Goal: Information Seeking & Learning: Learn about a topic

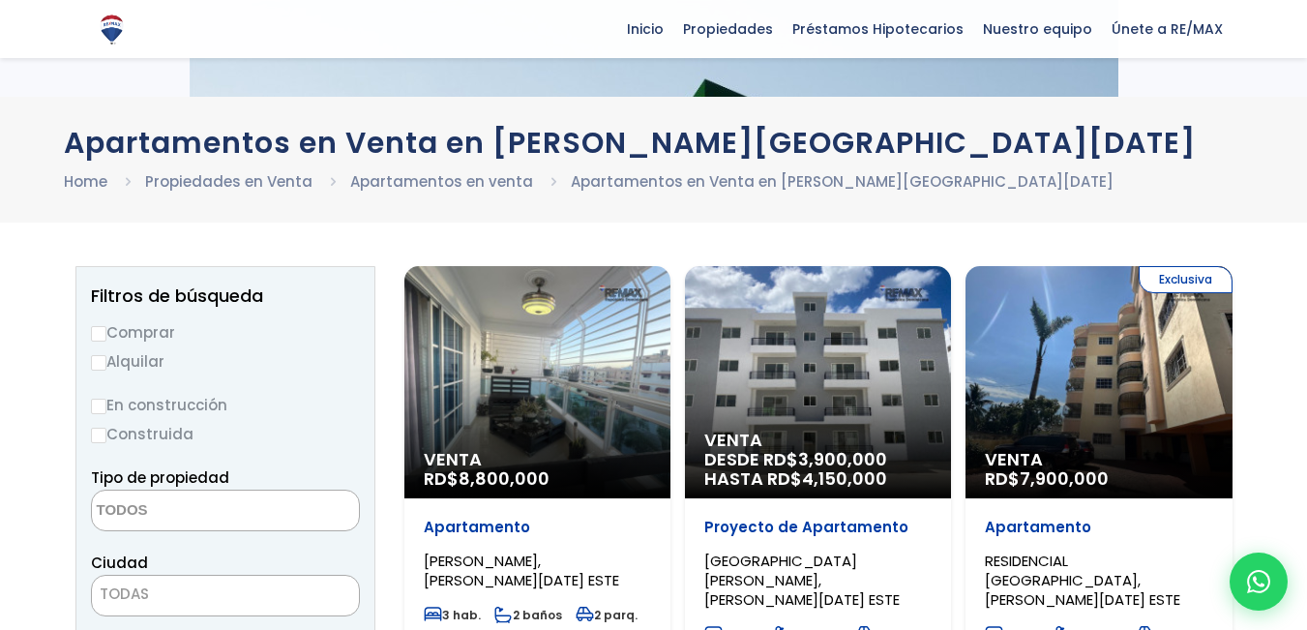
select select
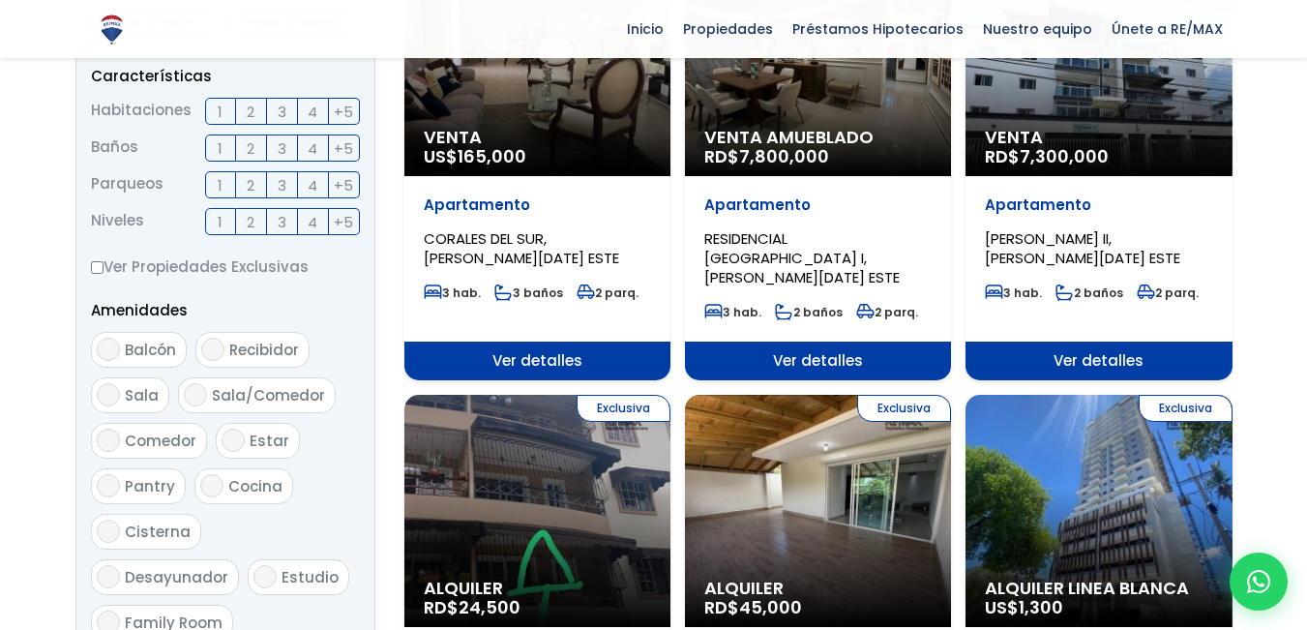
scroll to position [774, 0]
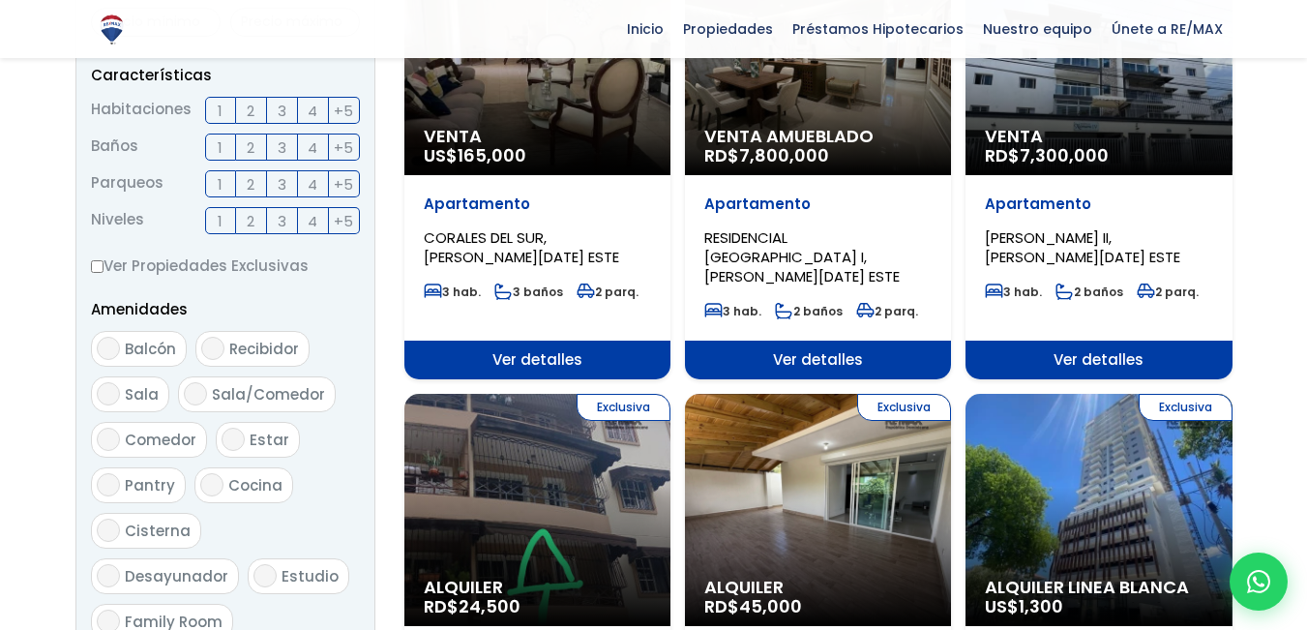
click at [282, 113] on span "3" at bounding box center [282, 111] width 9 height 24
click at [0, 0] on input "3" at bounding box center [0, 0] width 0 height 0
click at [220, 145] on span "1" at bounding box center [220, 147] width 5 height 24
click at [0, 0] on input "1" at bounding box center [0, 0] width 0 height 0
click at [217, 180] on label "1" at bounding box center [220, 183] width 31 height 27
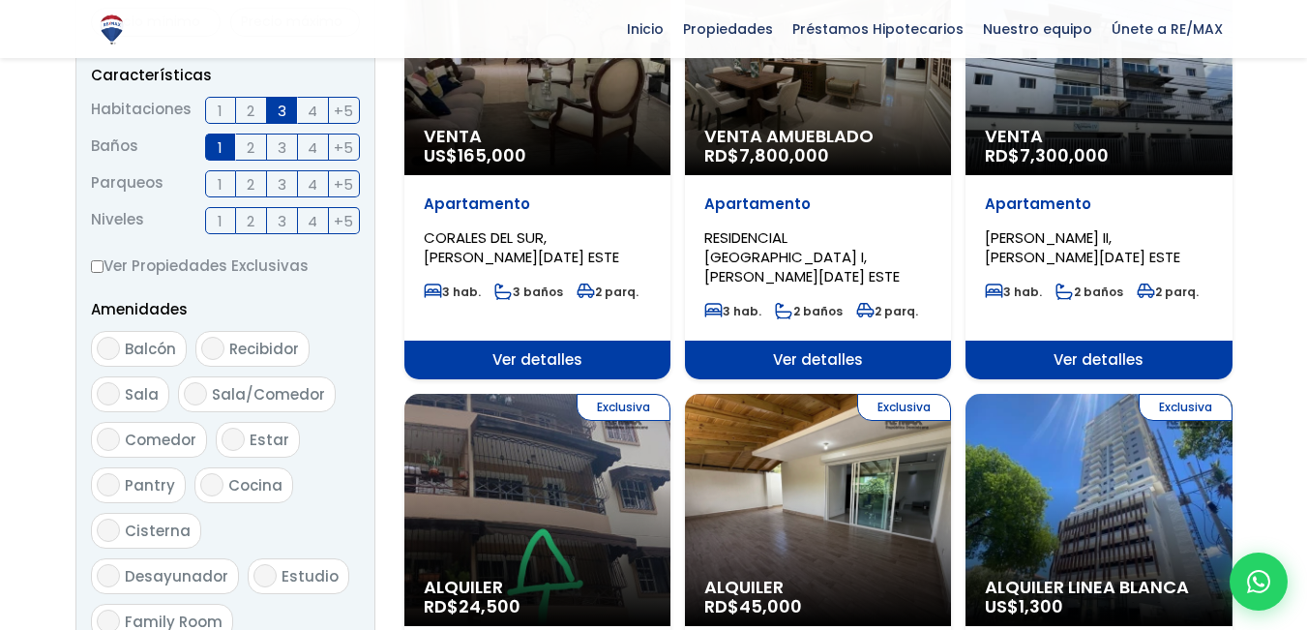
click at [0, 0] on input "1" at bounding box center [0, 0] width 0 height 0
click at [218, 223] on span "1" at bounding box center [220, 221] width 5 height 24
click at [0, 0] on input "1" at bounding box center [0, 0] width 0 height 0
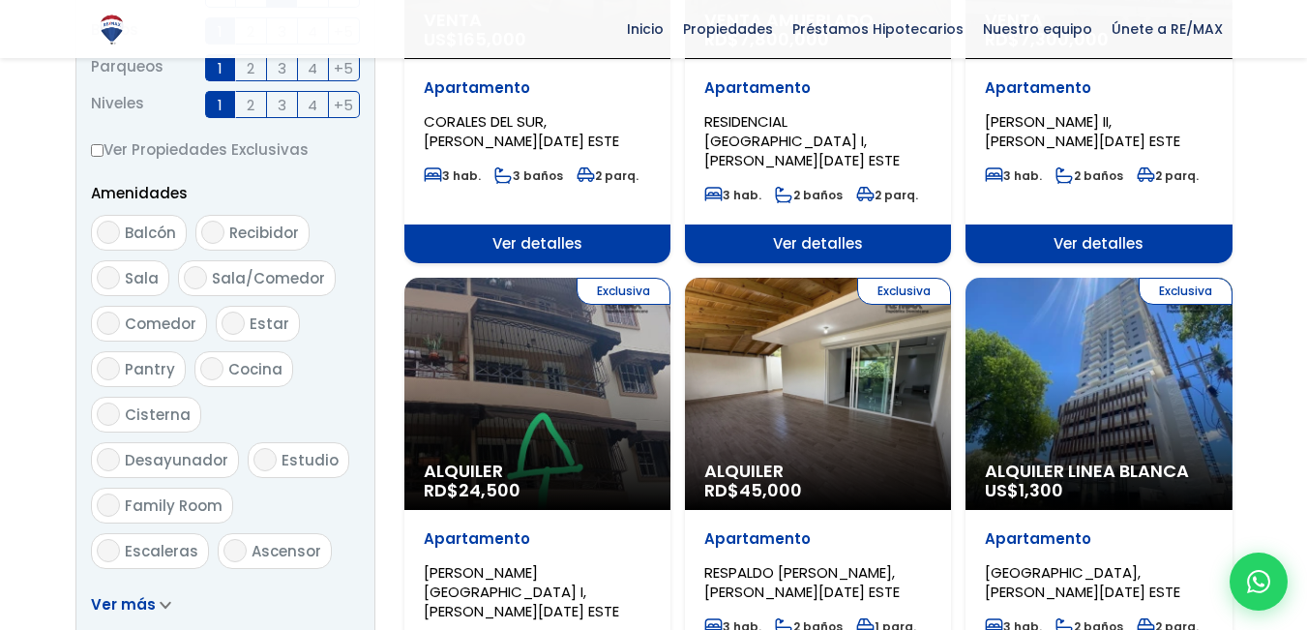
scroll to position [891, 0]
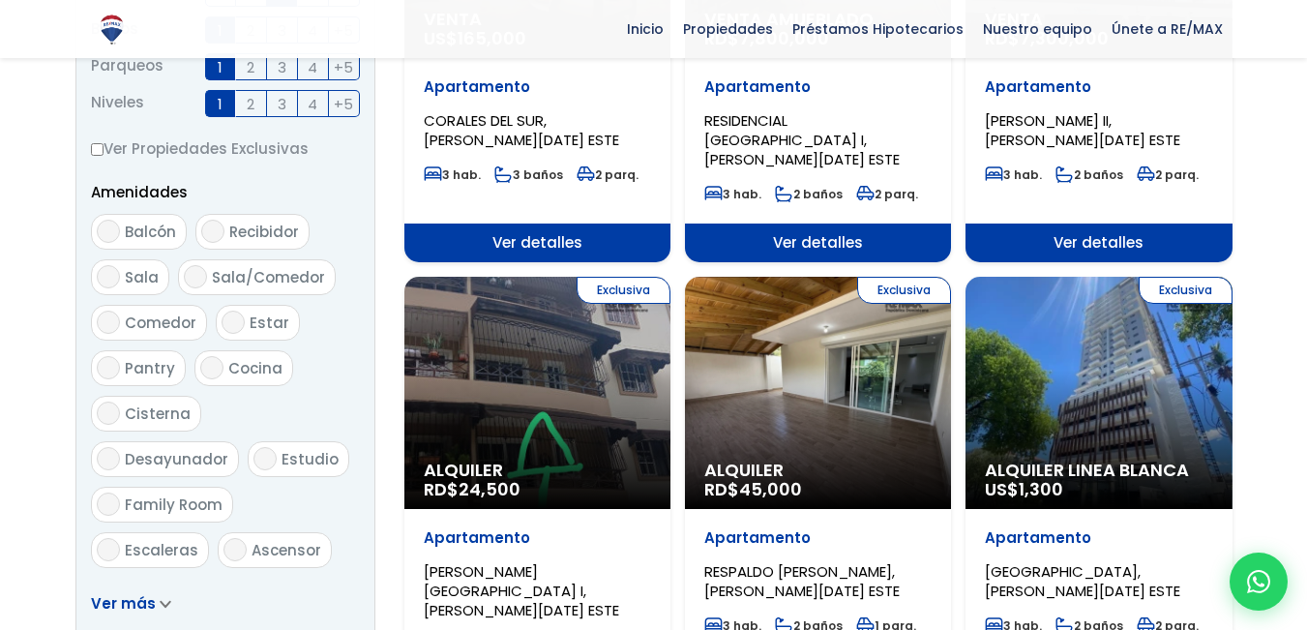
click at [157, 242] on label "Balcón" at bounding box center [139, 232] width 96 height 36
click at [120, 242] on input "Balcón" at bounding box center [108, 231] width 23 height 23
checkbox input "true"
click at [149, 276] on span "Sala" at bounding box center [142, 277] width 34 height 20
click at [120, 276] on input "Sala" at bounding box center [108, 276] width 23 height 23
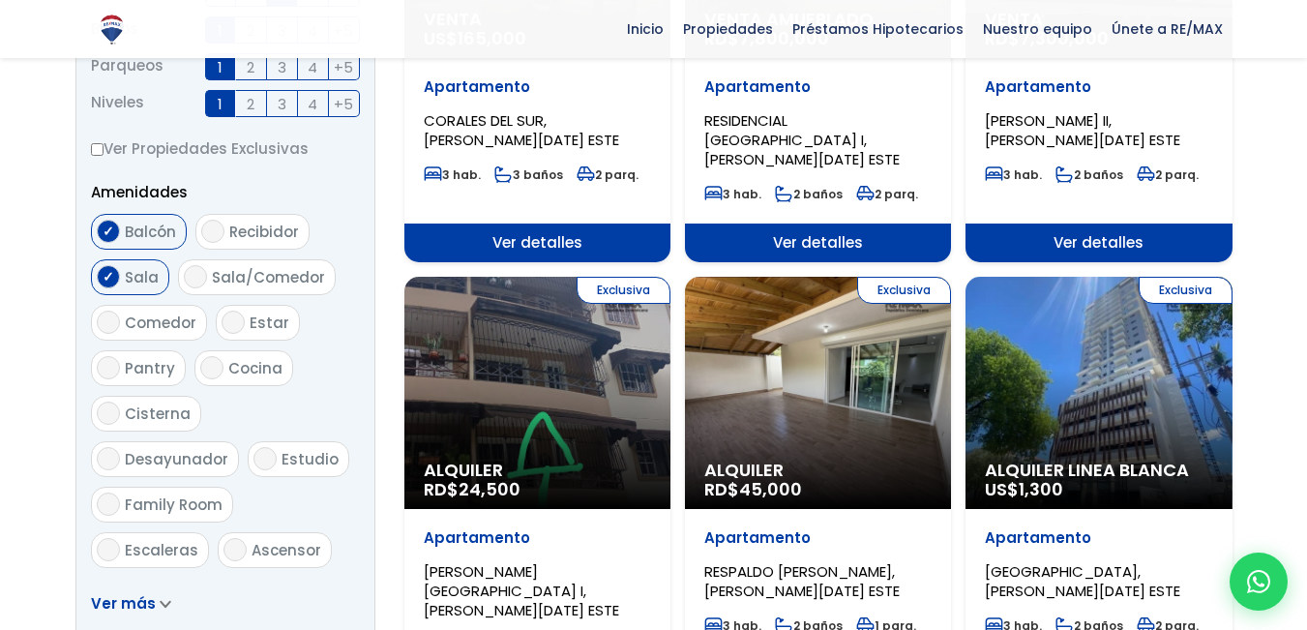
click at [112, 270] on input "Sala" at bounding box center [108, 276] width 23 height 23
checkbox input "false"
click at [223, 292] on label "Sala/Comedor" at bounding box center [257, 277] width 158 height 36
click at [207, 288] on input "Sala/Comedor" at bounding box center [195, 276] width 23 height 23
checkbox input "true"
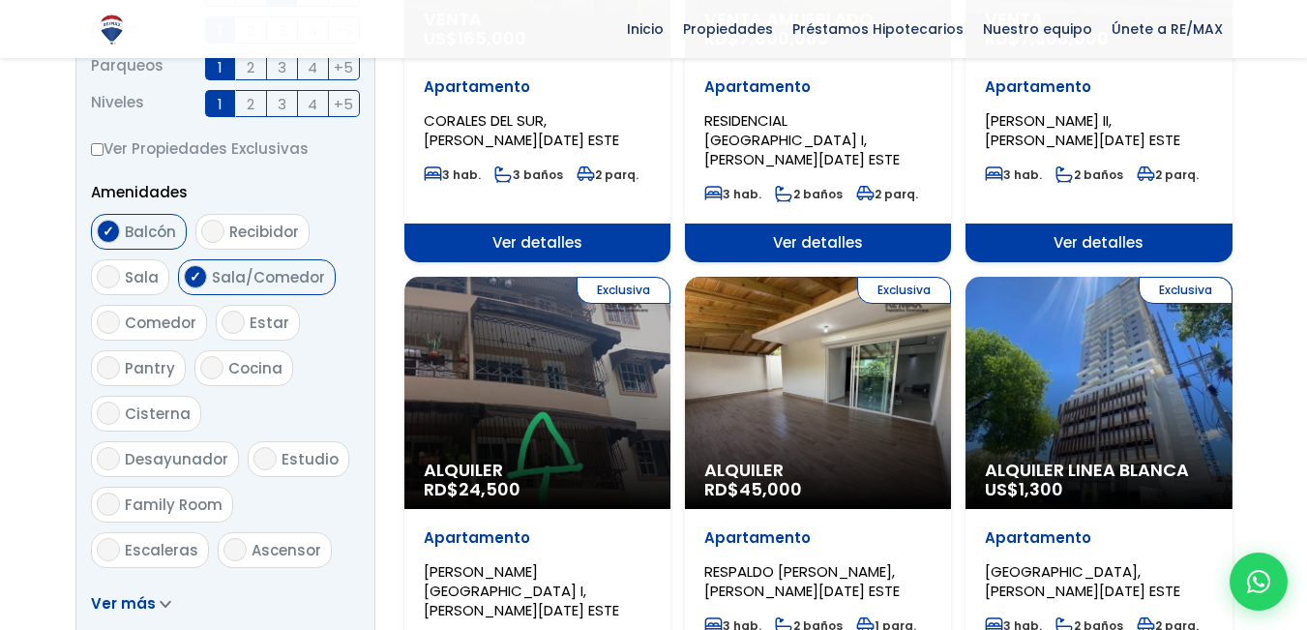
click at [258, 371] on span "Cocina" at bounding box center [255, 368] width 54 height 20
click at [224, 371] on input "Cocina" at bounding box center [211, 367] width 23 height 23
checkbox input "true"
click at [228, 449] on span "Desayunador" at bounding box center [177, 459] width 104 height 20
click at [120, 447] on input "Desayunador" at bounding box center [108, 458] width 23 height 23
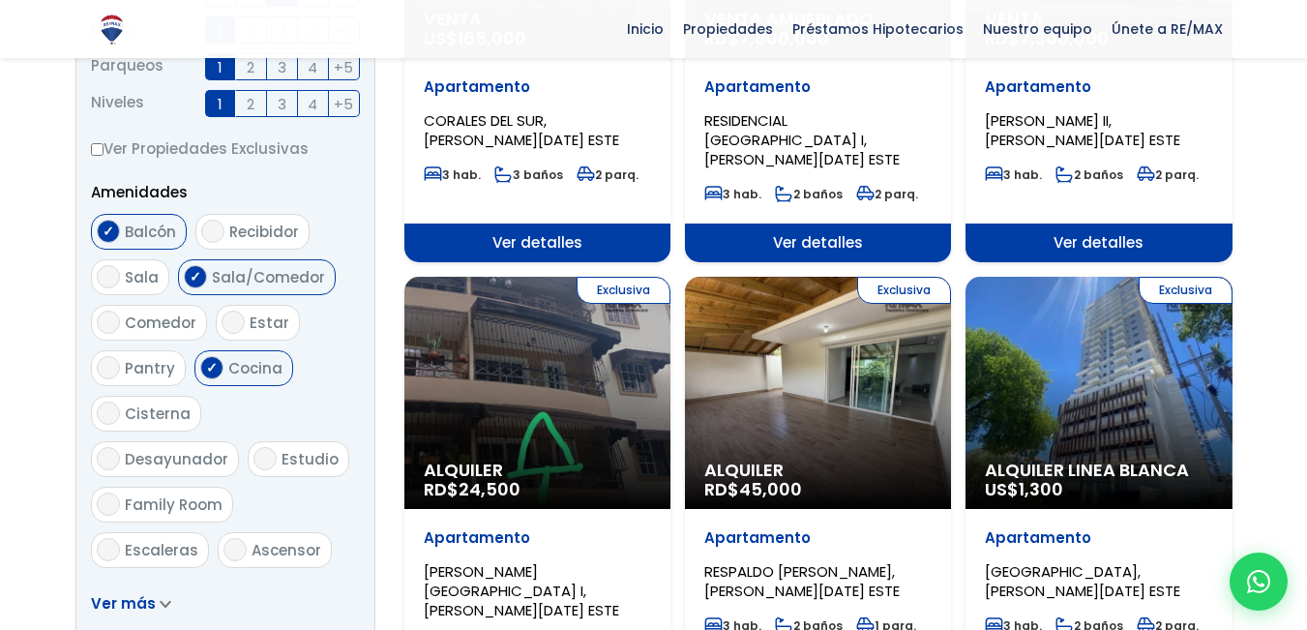
checkbox input "true"
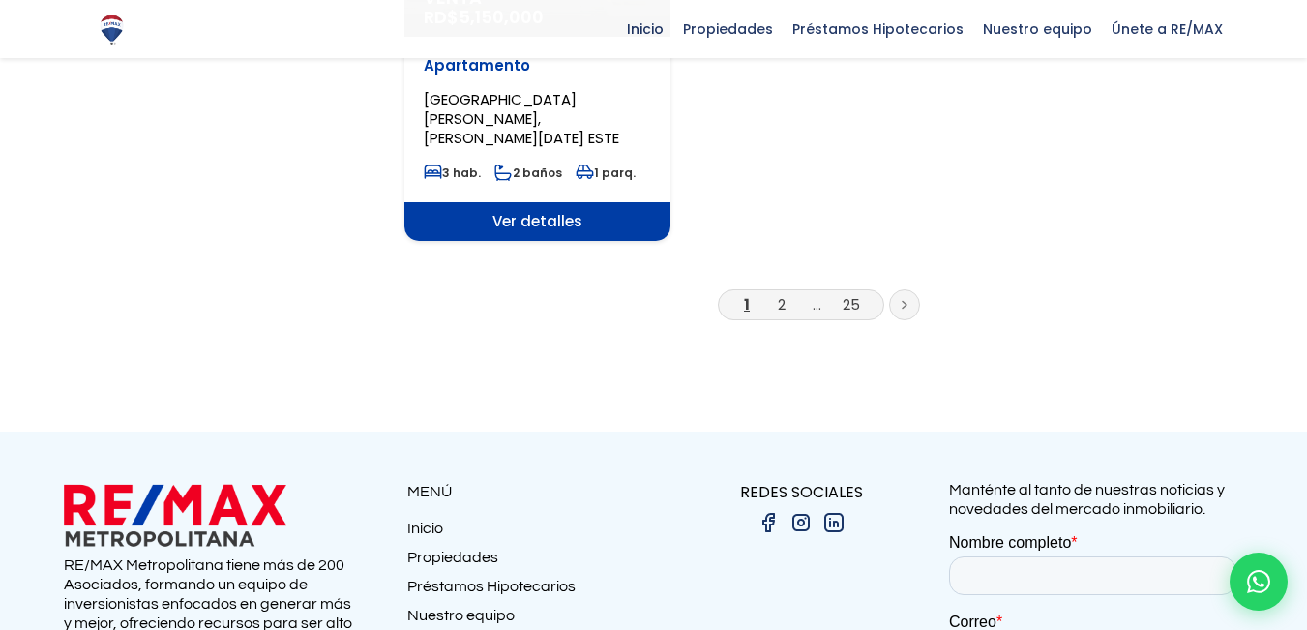
scroll to position [2831, 0]
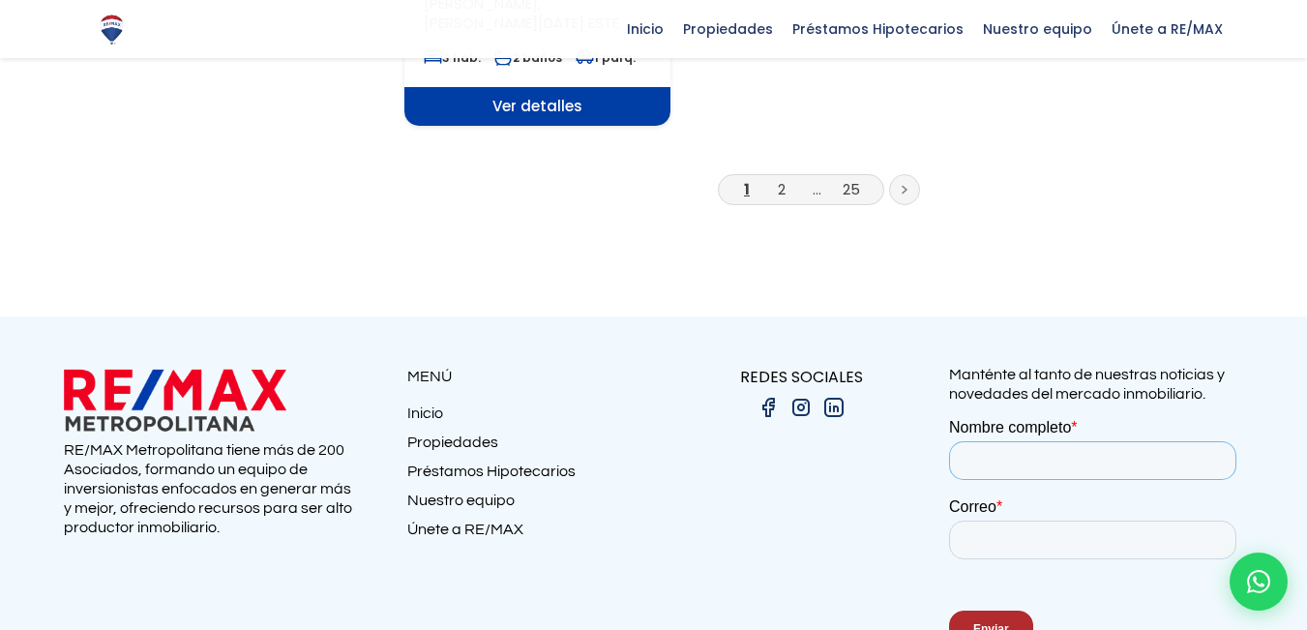
click at [978, 472] on input "Nombre completo *" at bounding box center [1091, 460] width 287 height 39
type input "[PERSON_NAME][DATE]"
click at [967, 532] on input "Correo *" at bounding box center [1091, 540] width 287 height 39
type input "8093278161"
click at [1000, 629] on div "Enviar" at bounding box center [1095, 629] width 295 height 70
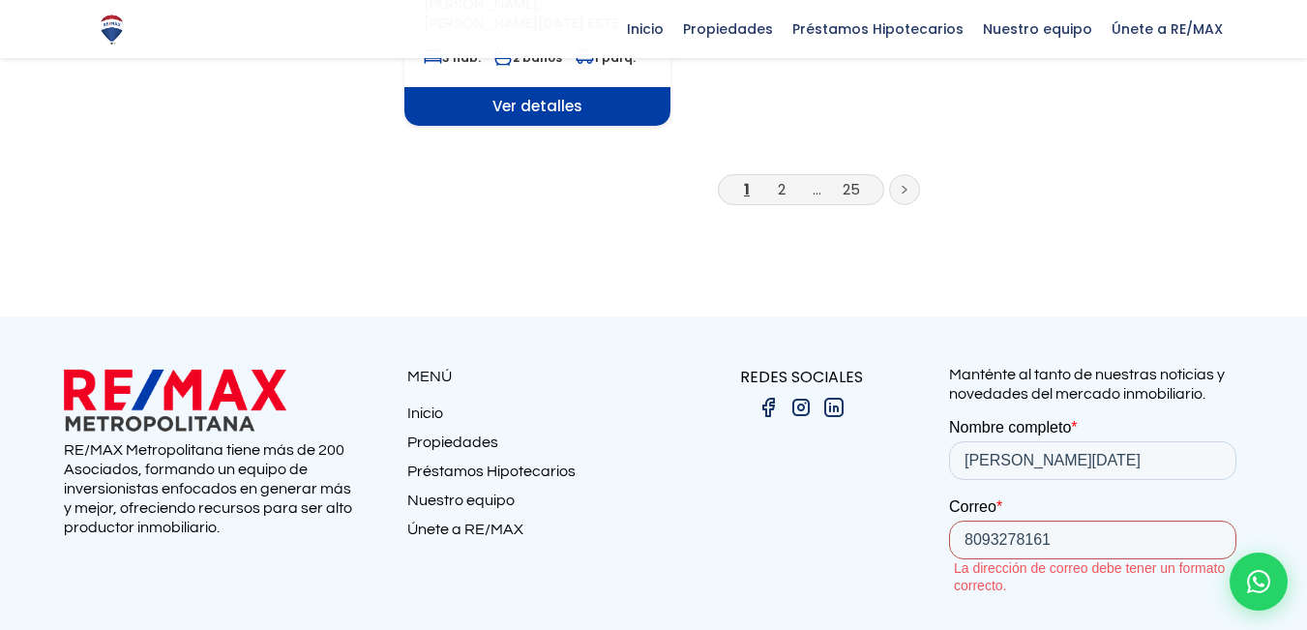
click at [1028, 546] on input "8093278161" at bounding box center [1091, 540] width 287 height 39
click at [1057, 536] on input "8093278161" at bounding box center [1091, 540] width 287 height 39
